Goal: Transaction & Acquisition: Purchase product/service

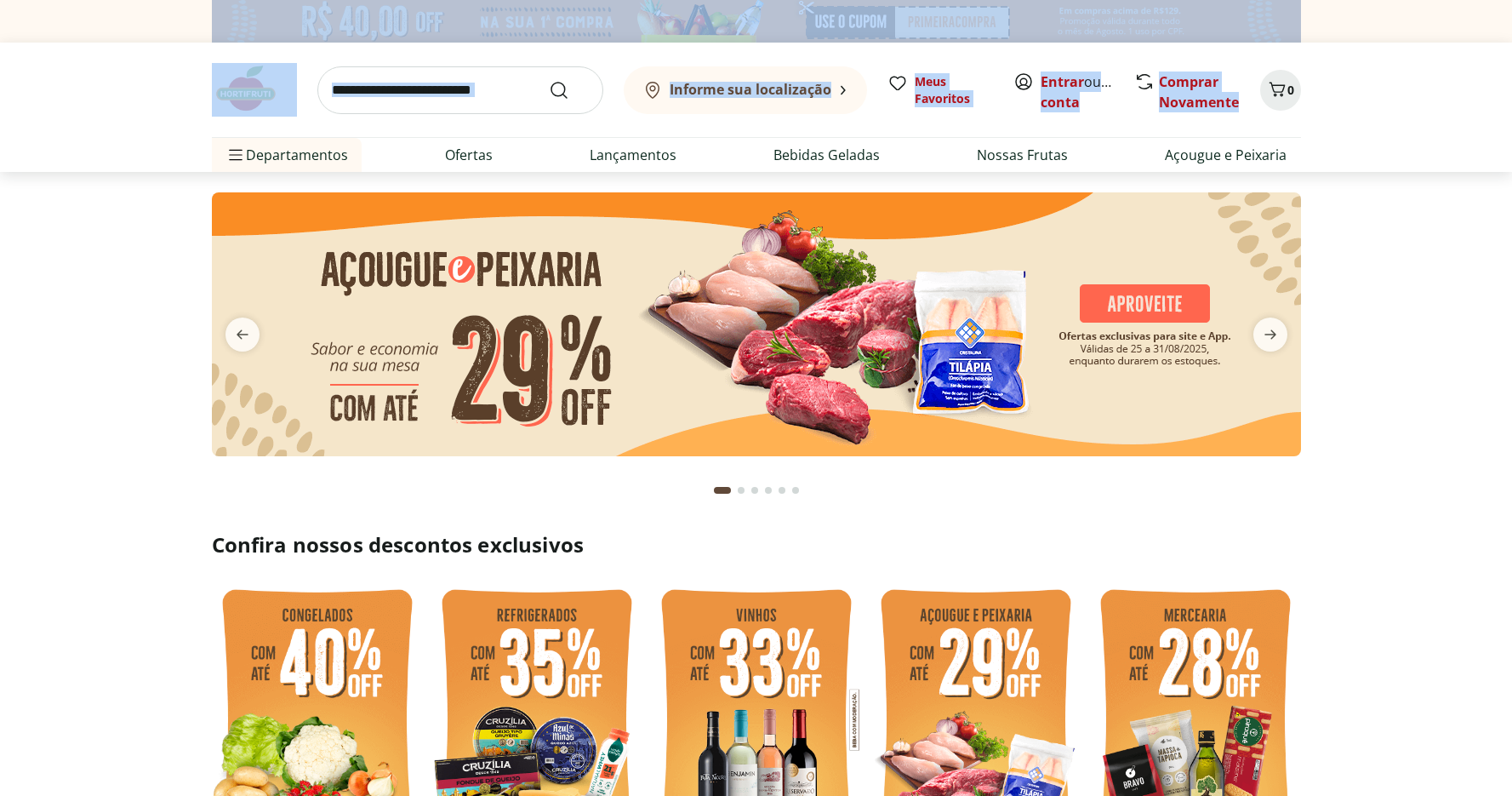
drag, startPoint x: 1504, startPoint y: 35, endPoint x: 1494, endPoint y: 46, distance: 14.9
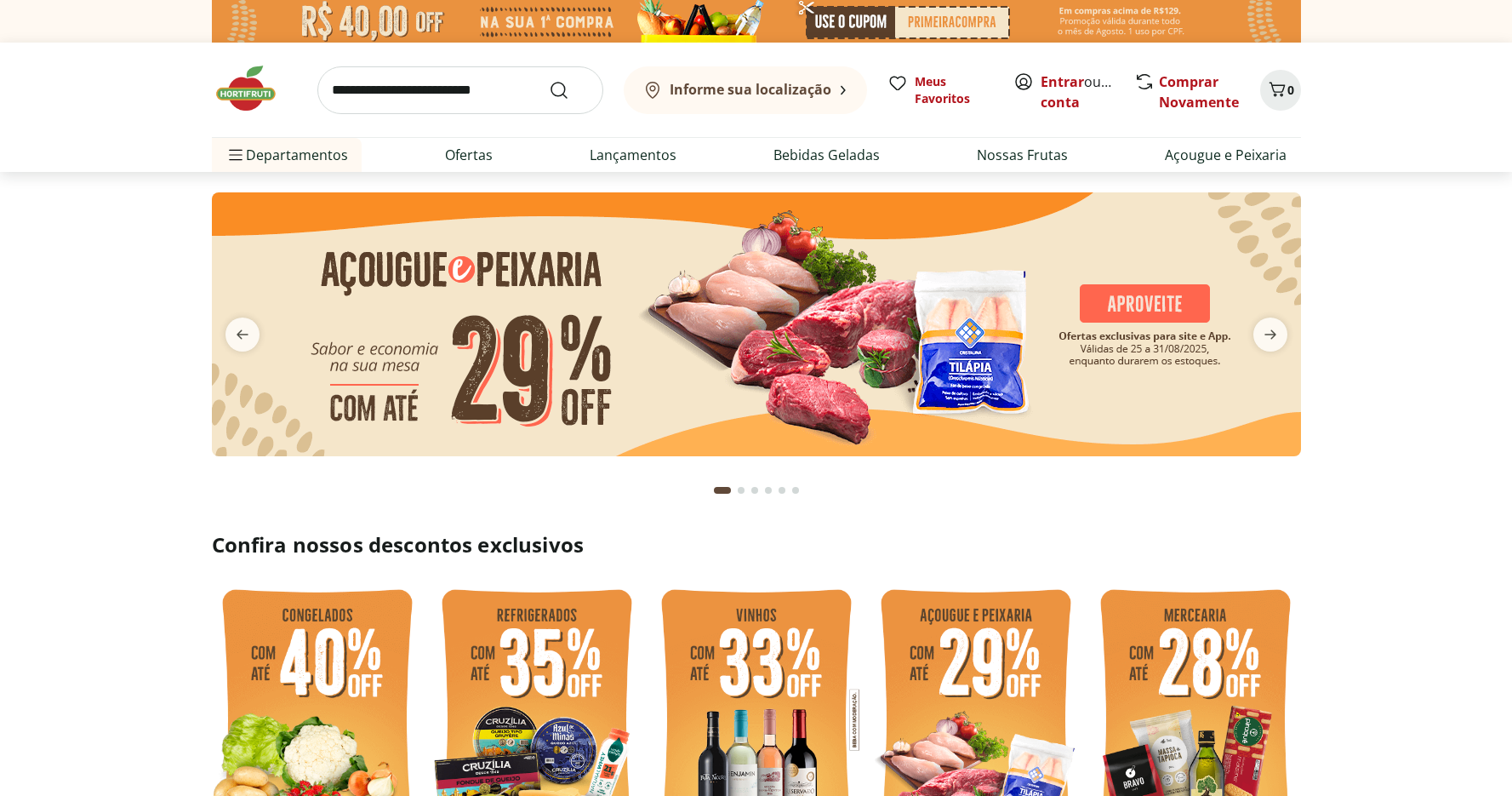
drag, startPoint x: 1505, startPoint y: 42, endPoint x: 1506, endPoint y: 54, distance: 12.0
click at [1502, 59] on header "Informe sua localização Entrar ou Criar conta 0 Informe sua localização Meus Fa…" at bounding box center [756, 107] width 1512 height 129
drag, startPoint x: 1512, startPoint y: 45, endPoint x: 1510, endPoint y: 60, distance: 15.1
click at [1509, 64] on header "Informe sua localização Entrar ou Criar conta 0 Informe sua localização Meus Fa…" at bounding box center [756, 107] width 1512 height 129
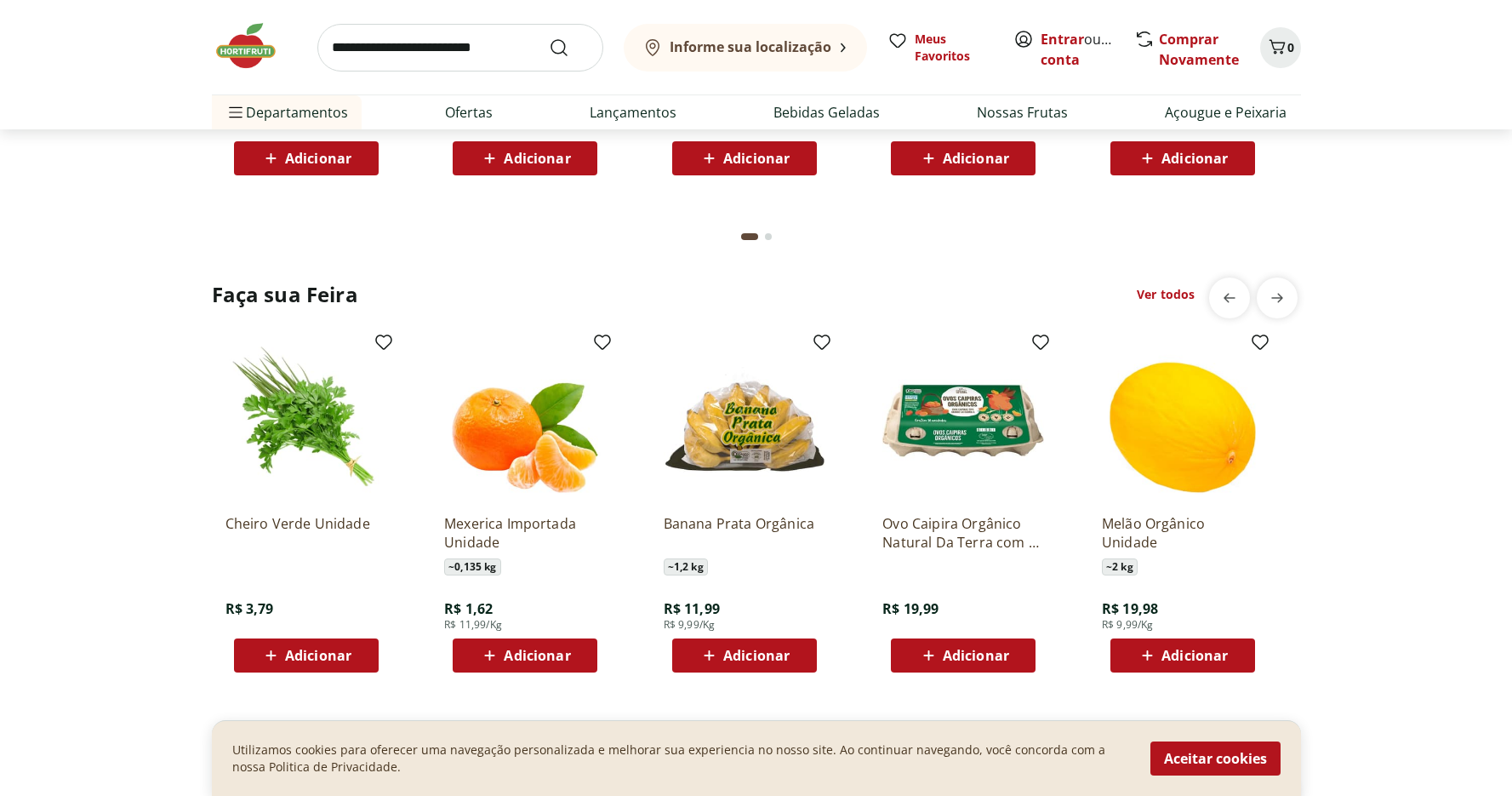
scroll to position [1657, 0]
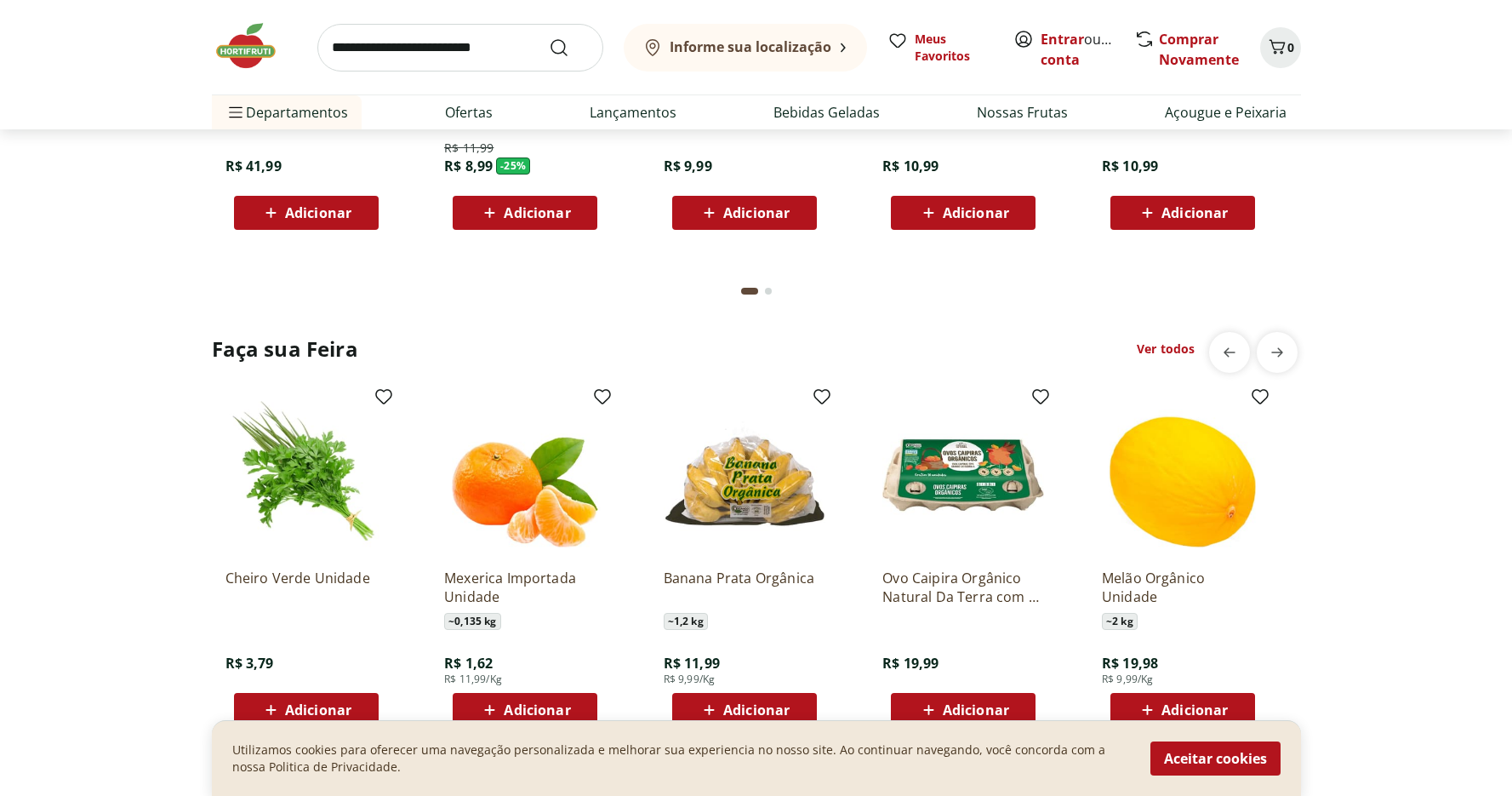
drag, startPoint x: 1514, startPoint y: 227, endPoint x: 1517, endPoint y: 218, distance: 9.5
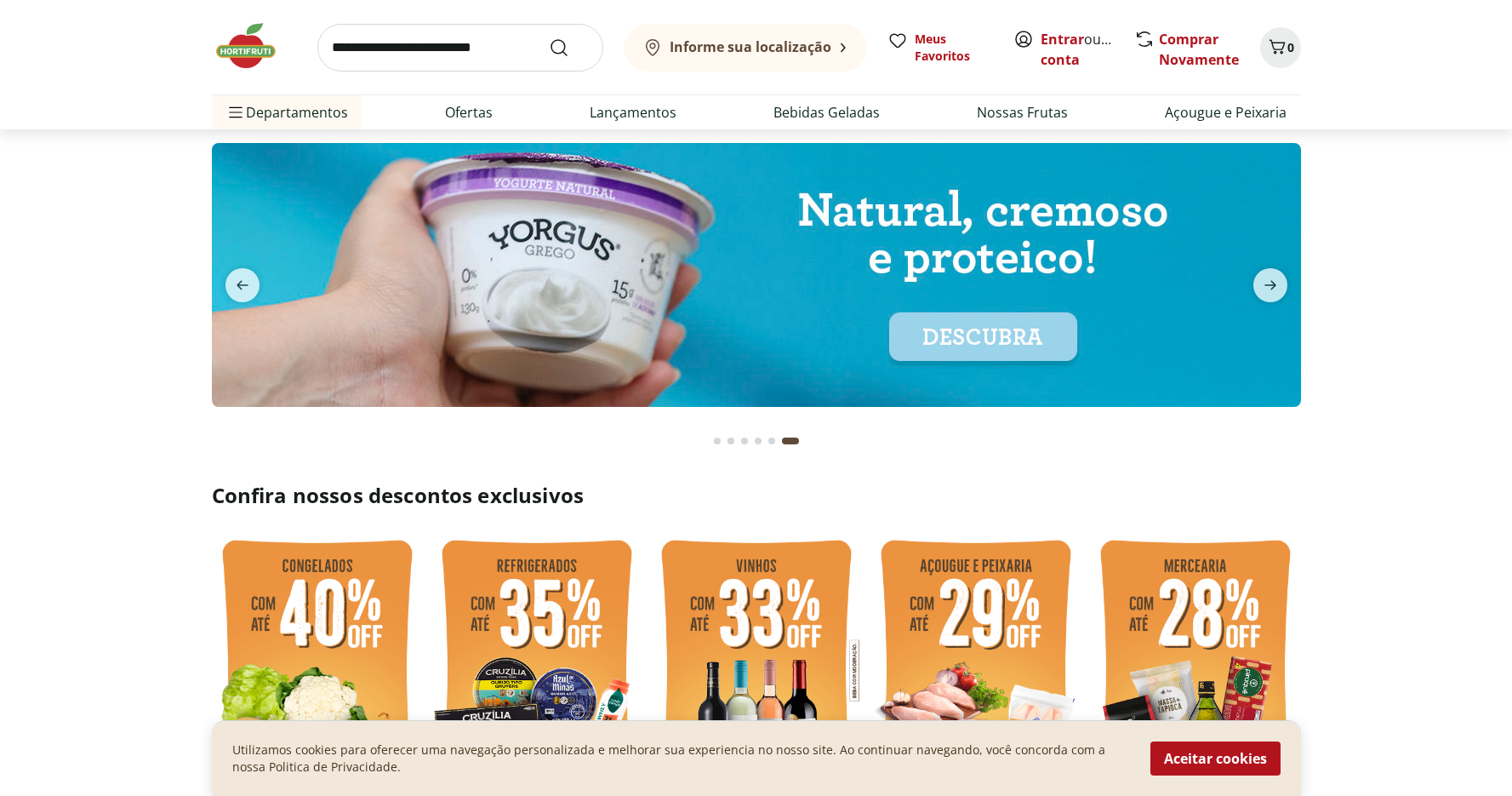
scroll to position [0, 0]
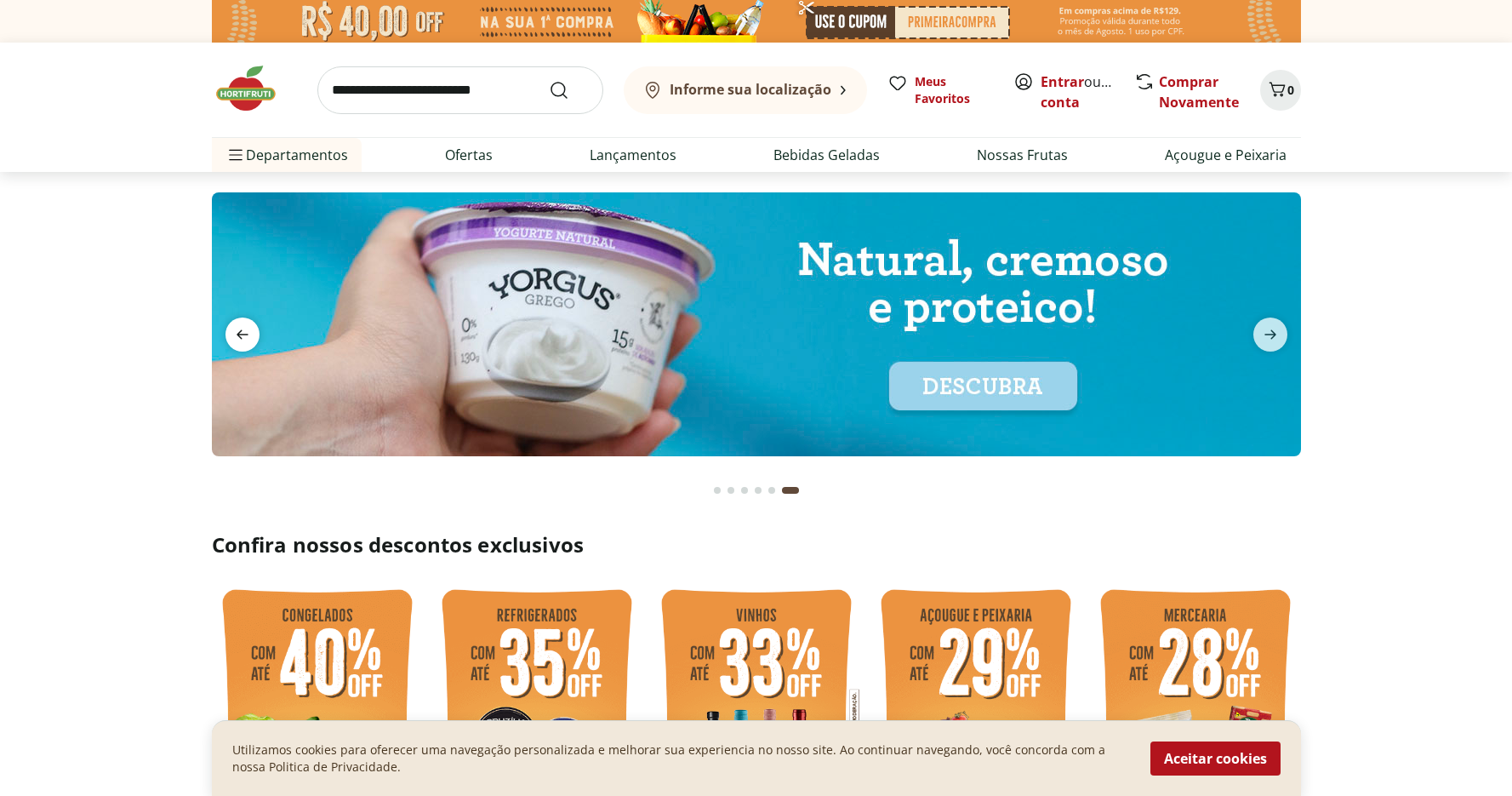
click at [250, 339] on icon "previous" at bounding box center [242, 334] width 21 height 21
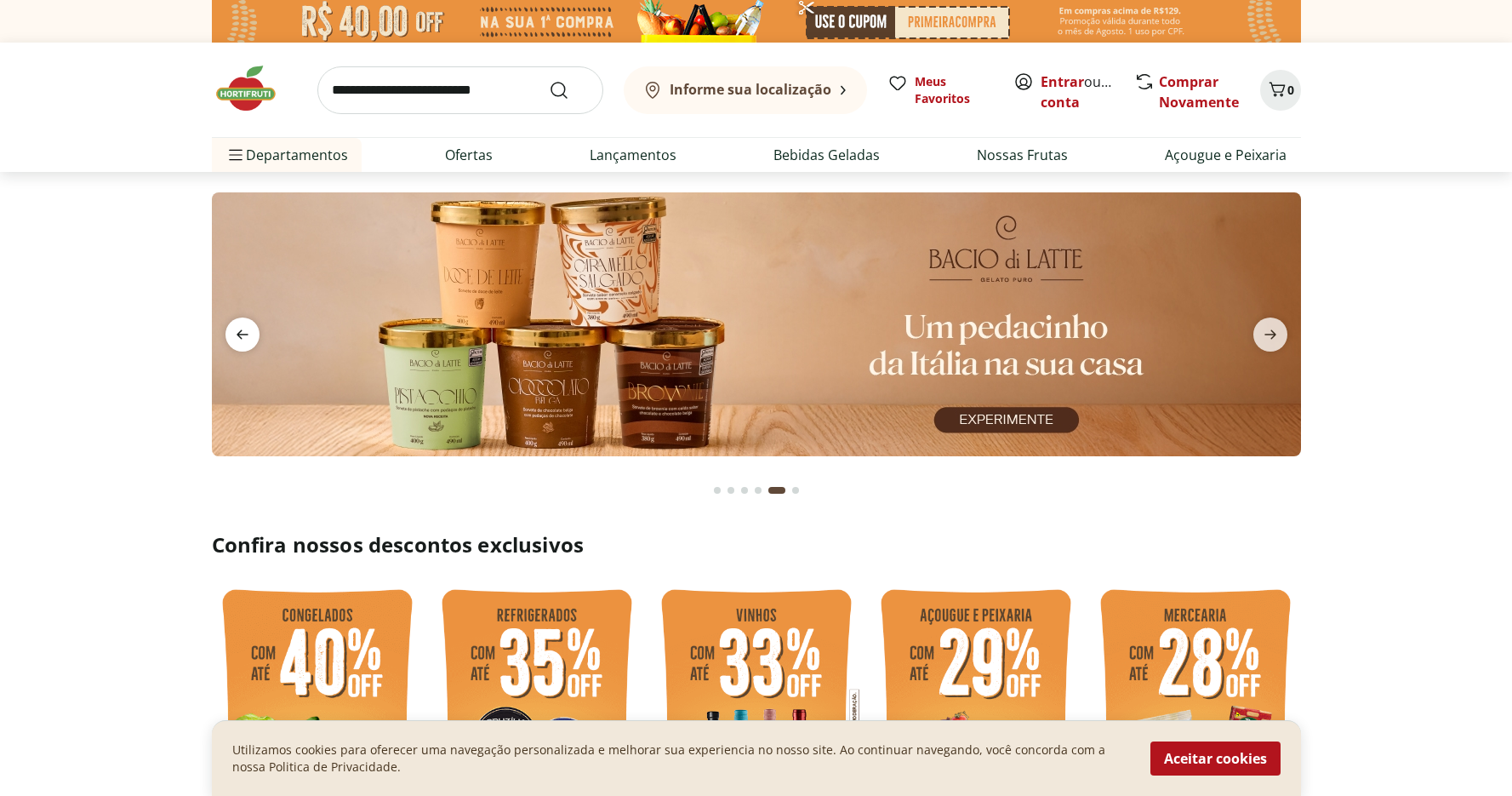
click at [247, 338] on icon "previous" at bounding box center [242, 334] width 21 height 21
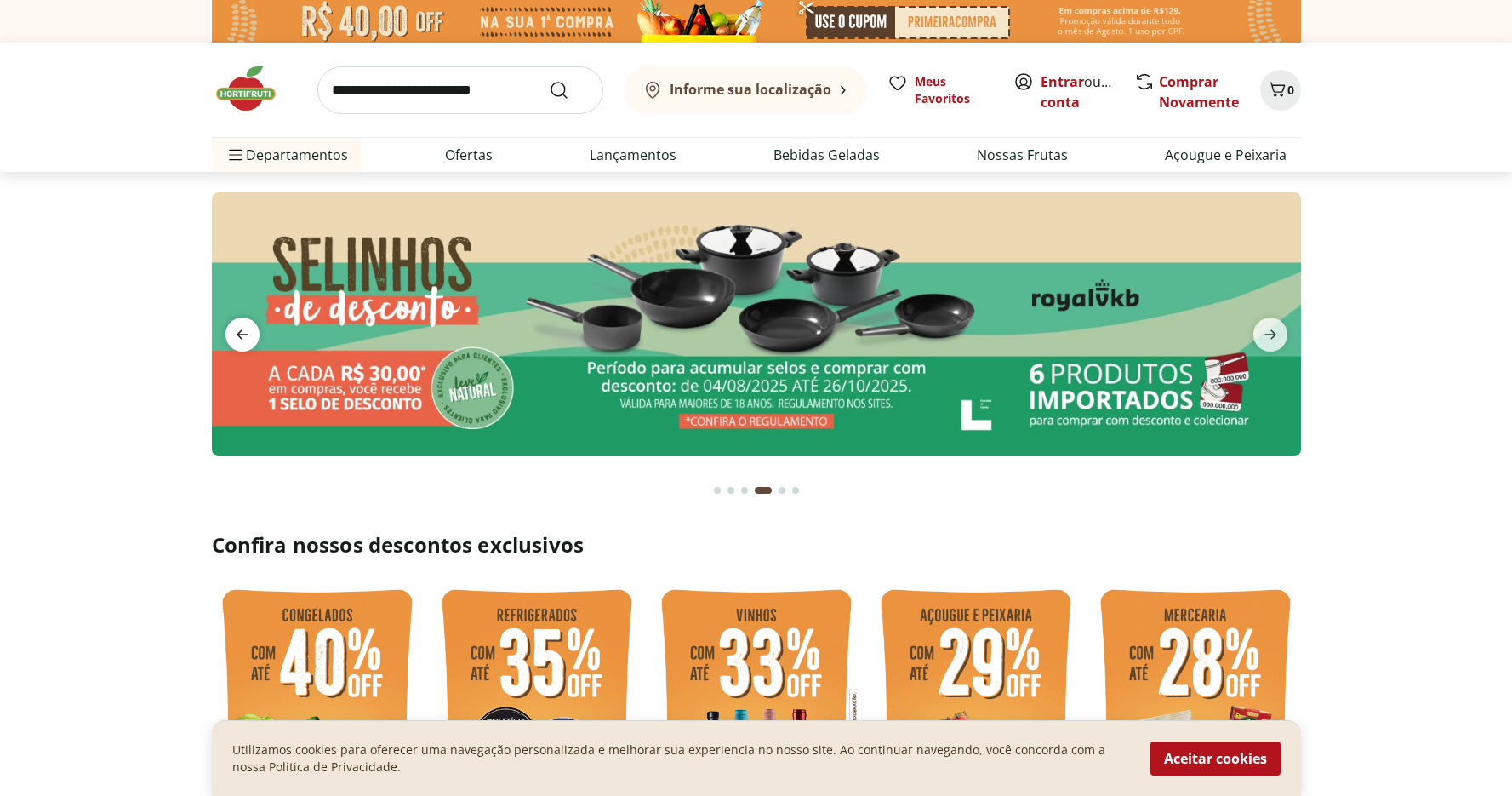
click at [243, 338] on icon "previous" at bounding box center [242, 334] width 21 height 21
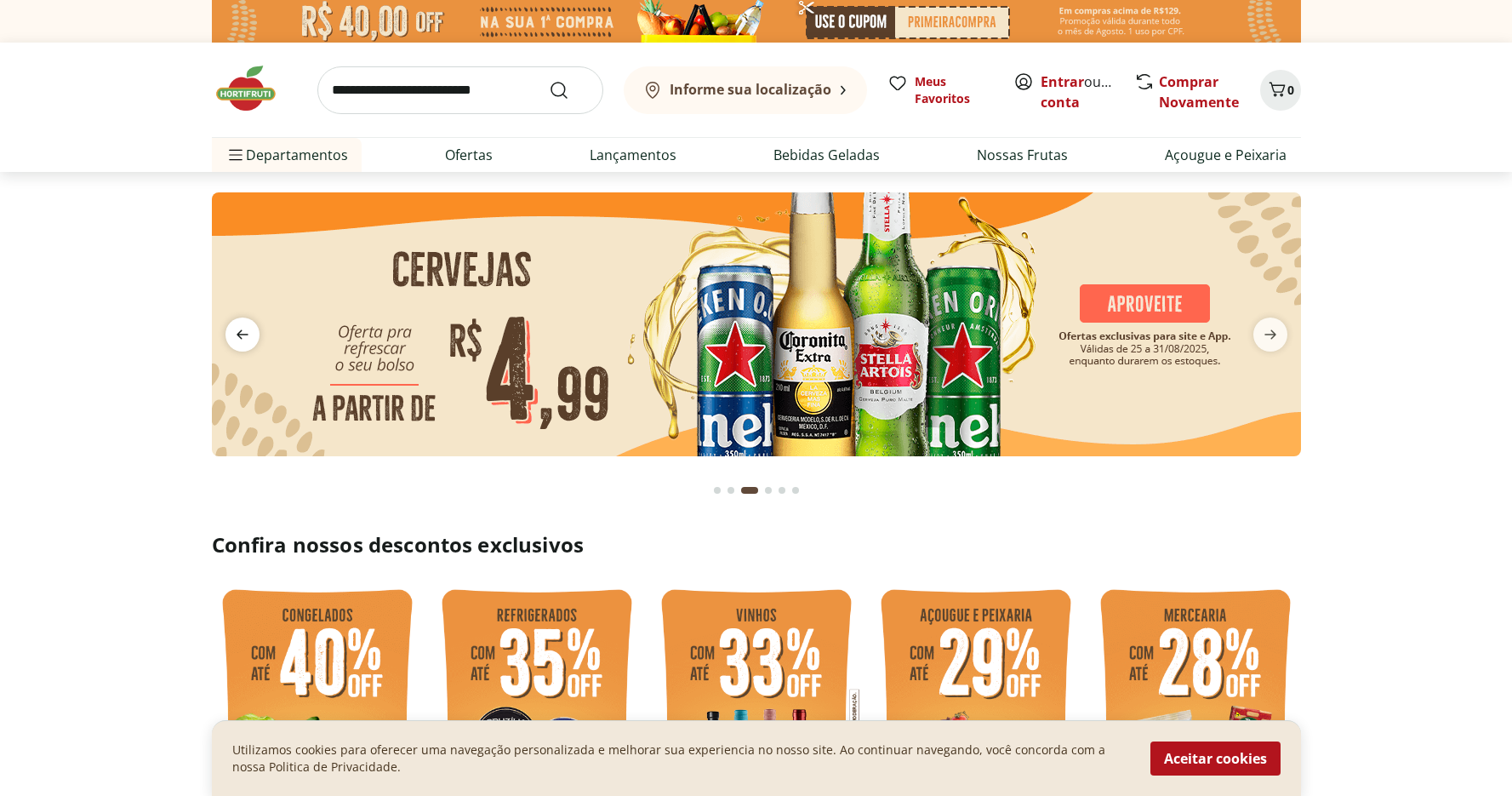
click at [242, 337] on icon "previous" at bounding box center [242, 334] width 21 height 21
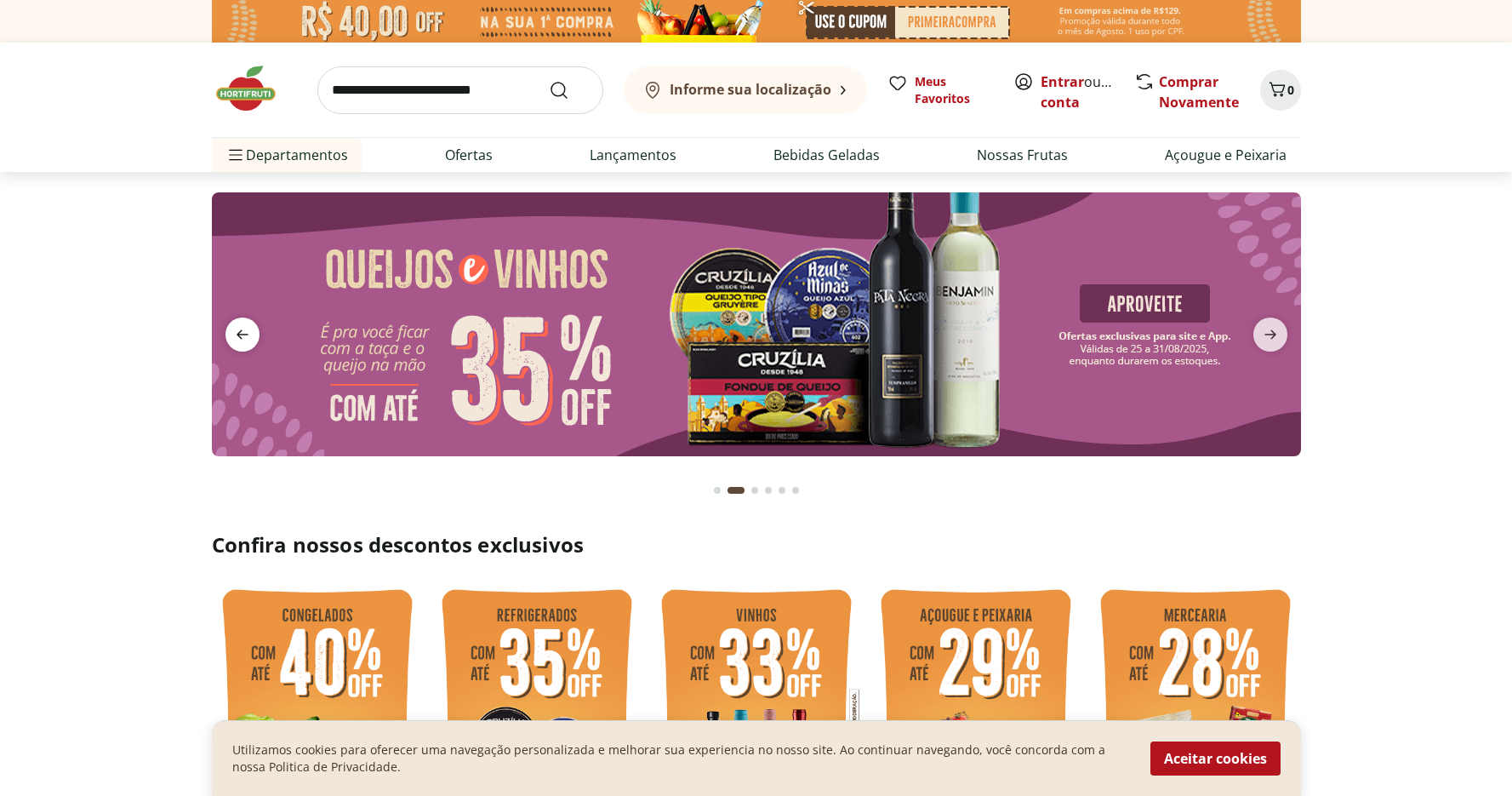
click at [240, 338] on icon "previous" at bounding box center [243, 335] width 12 height 10
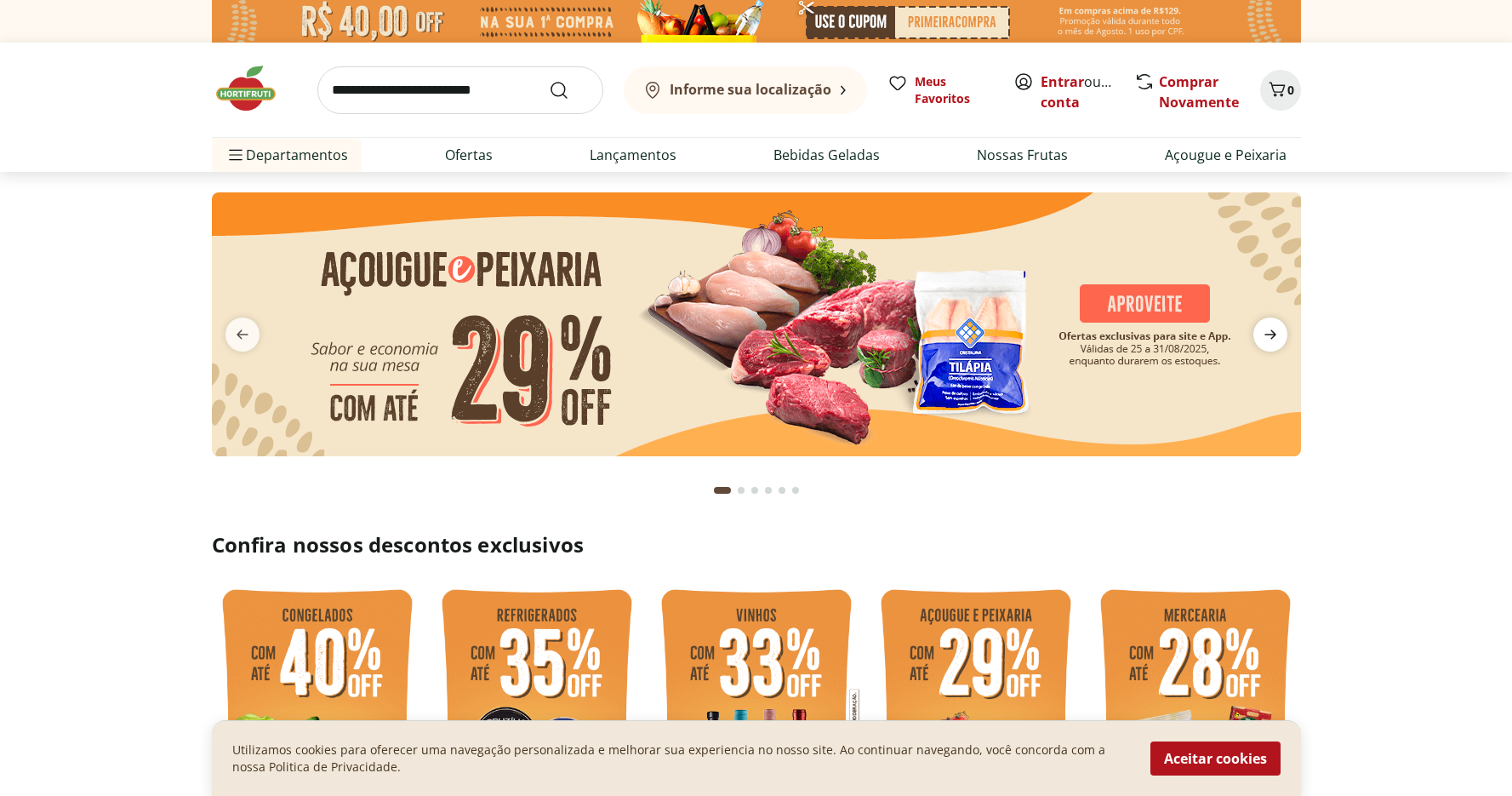
click at [1260, 341] on icon "next" at bounding box center [1270, 334] width 21 height 21
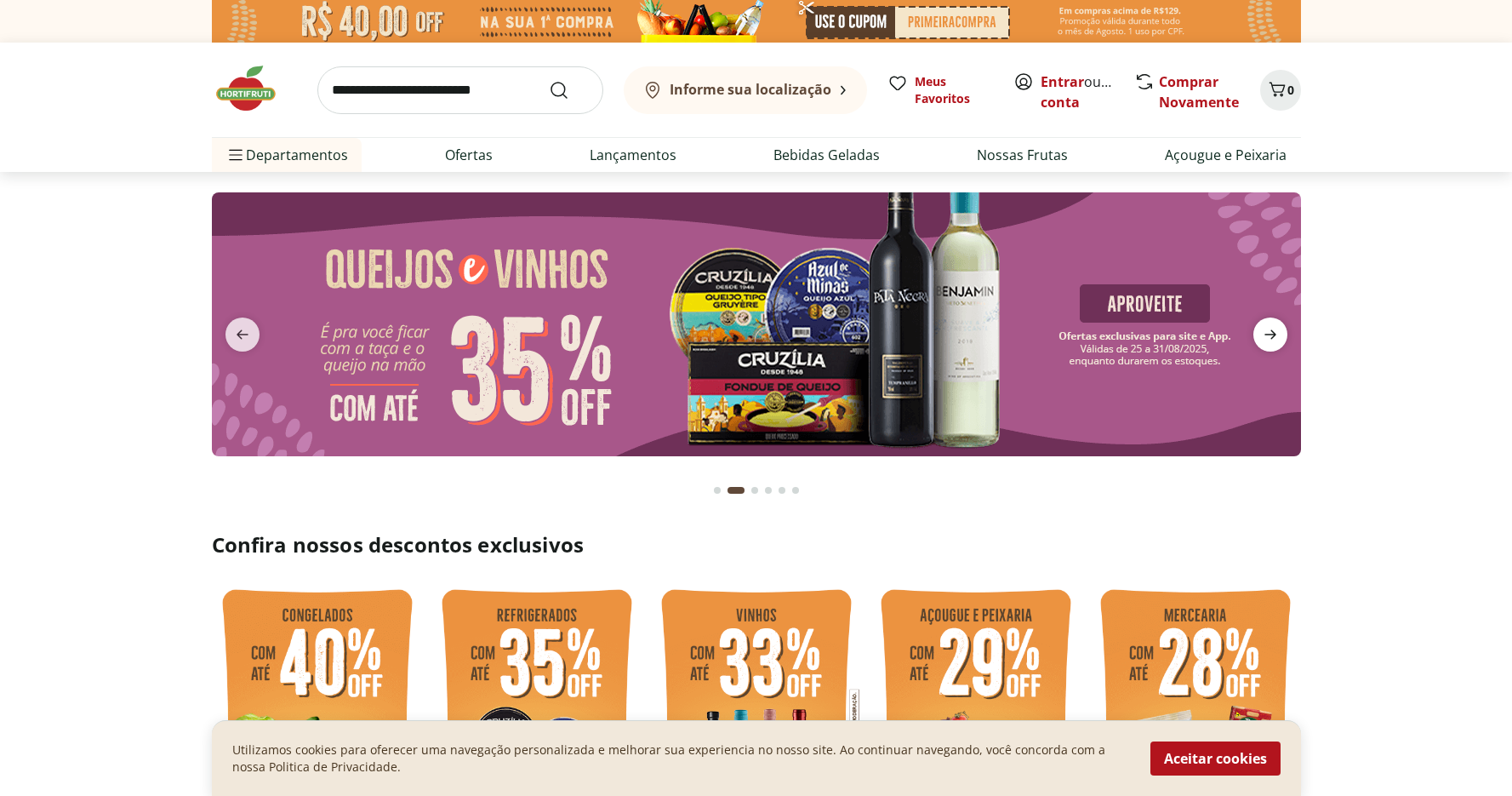
click at [1260, 339] on icon "next" at bounding box center [1270, 334] width 21 height 21
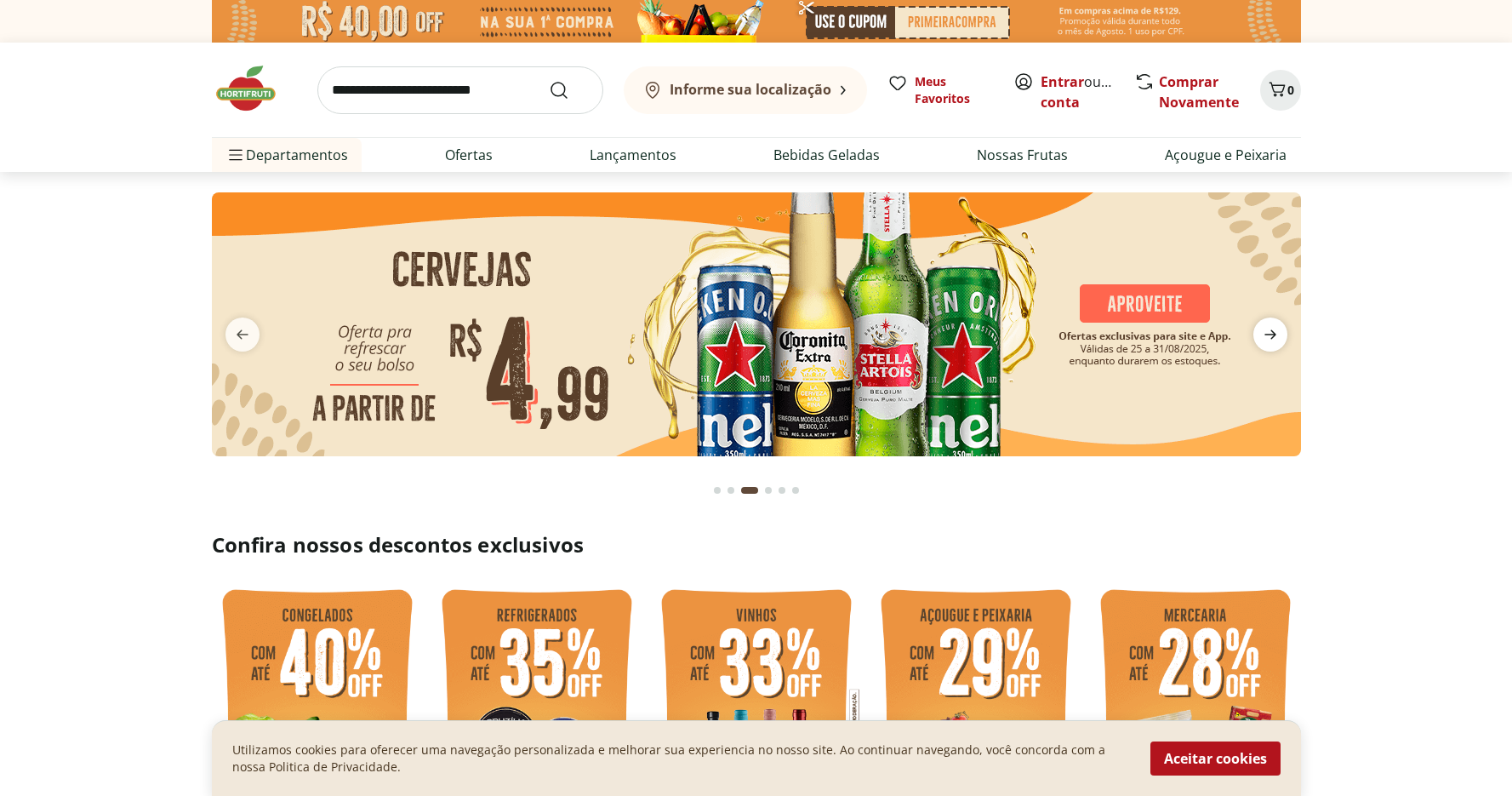
click at [1261, 338] on icon "next" at bounding box center [1270, 334] width 21 height 21
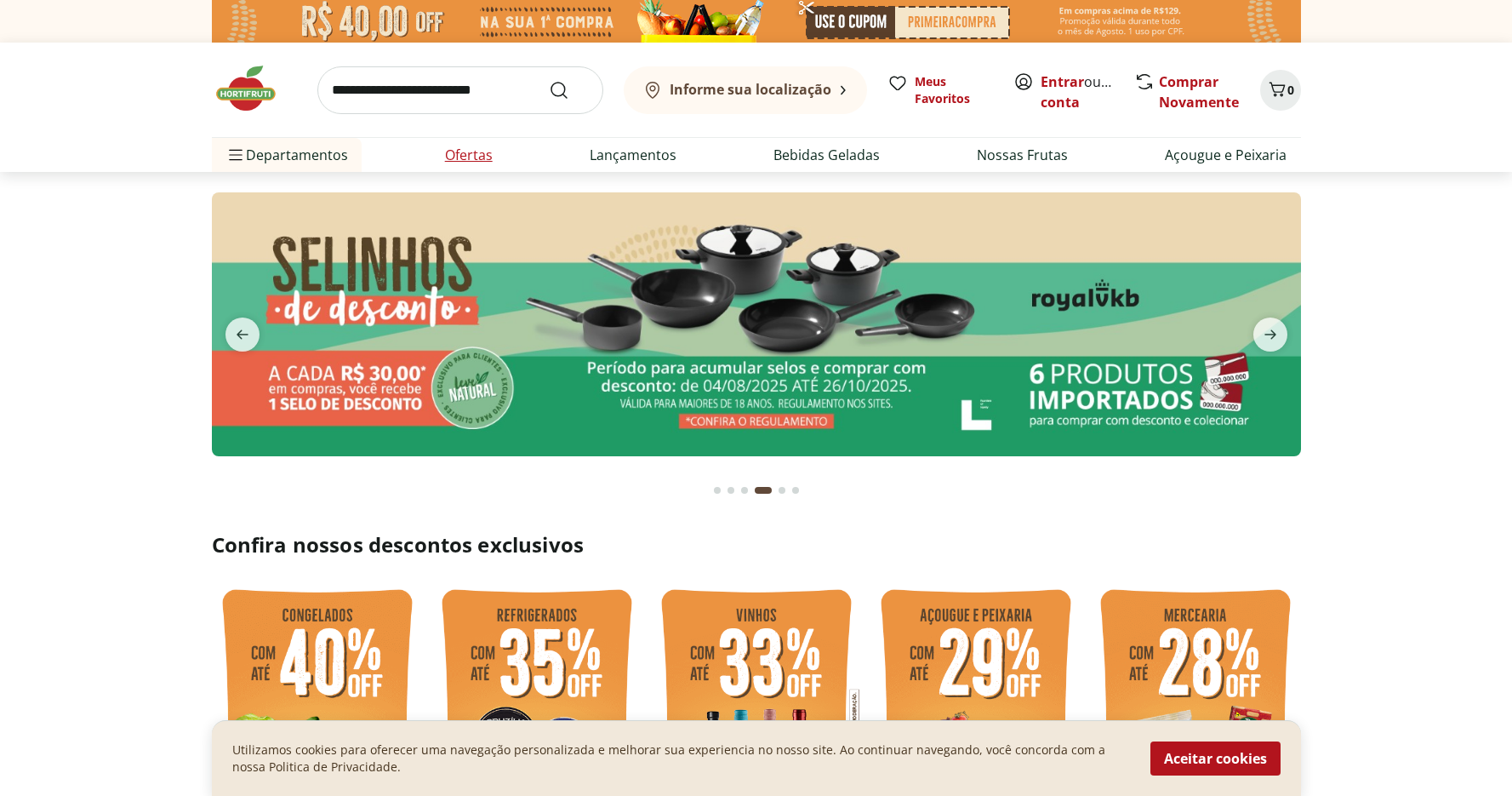
click at [466, 157] on link "Ofertas" at bounding box center [468, 155] width 48 height 21
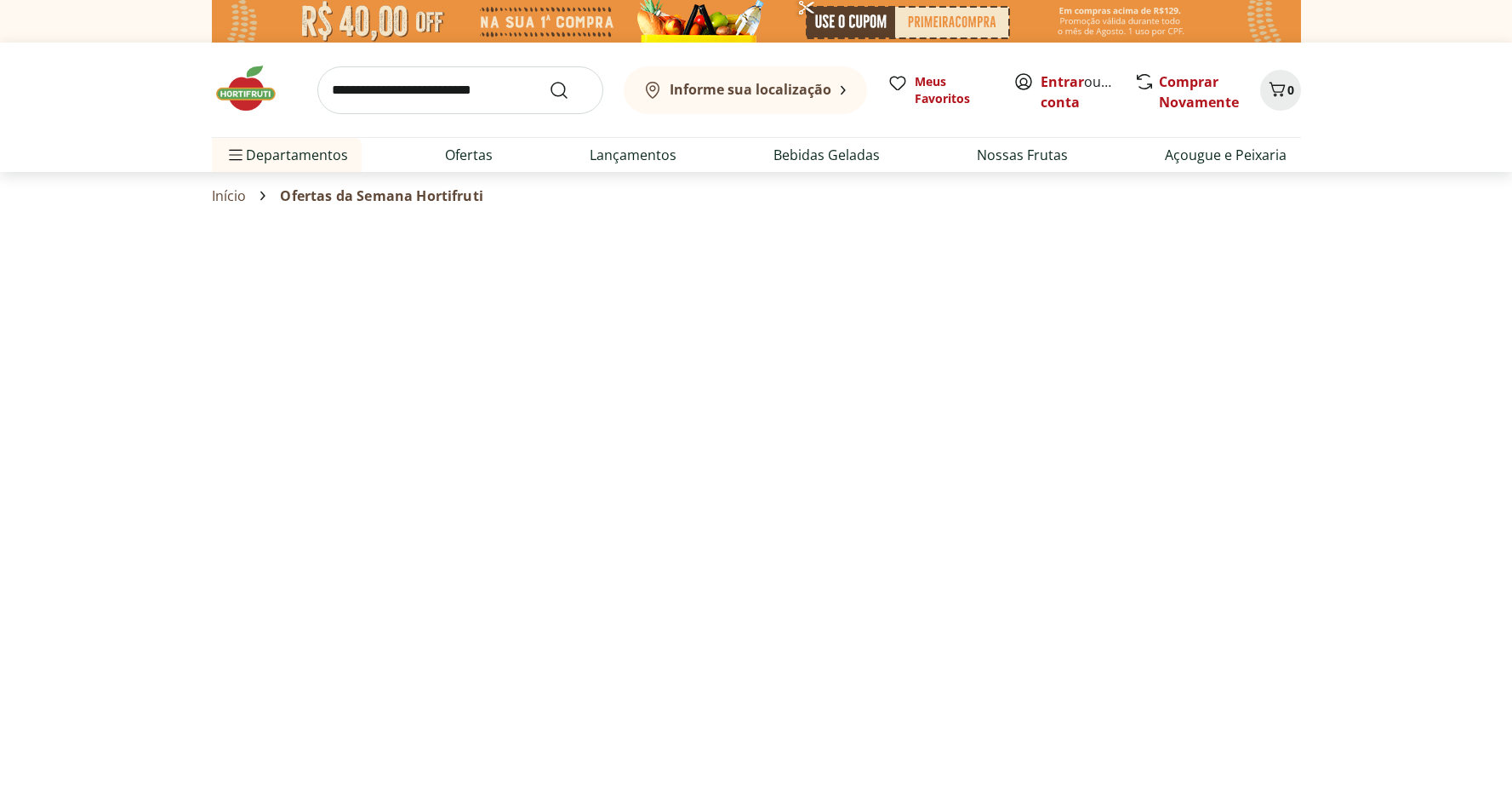
select select "**********"
